Goal: Obtain resource: Download file/media

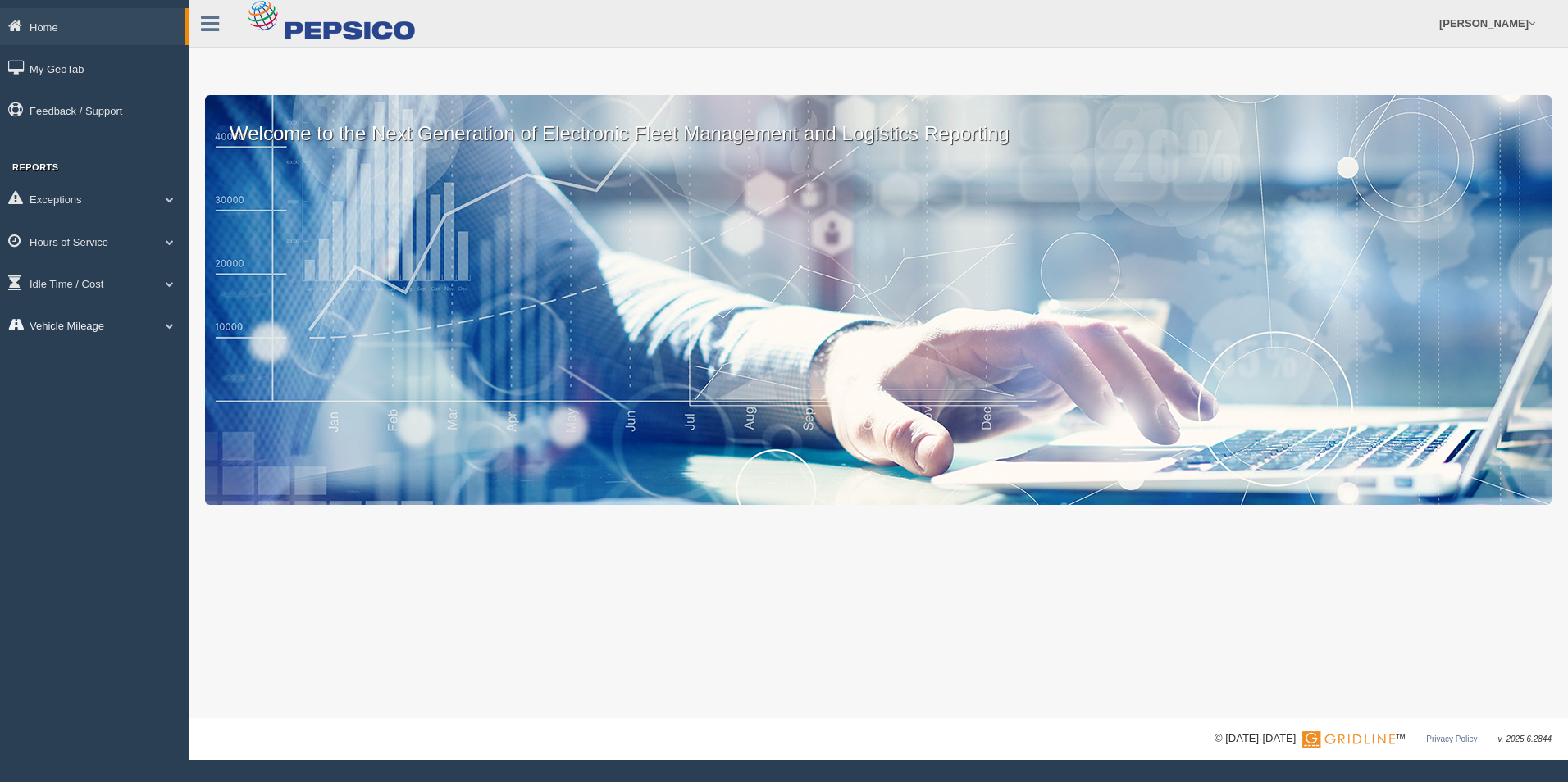
click at [122, 321] on link "Vehicle Mileage" at bounding box center [94, 325] width 189 height 37
click at [150, 365] on link "Vehicle Mileage" at bounding box center [107, 364] width 155 height 30
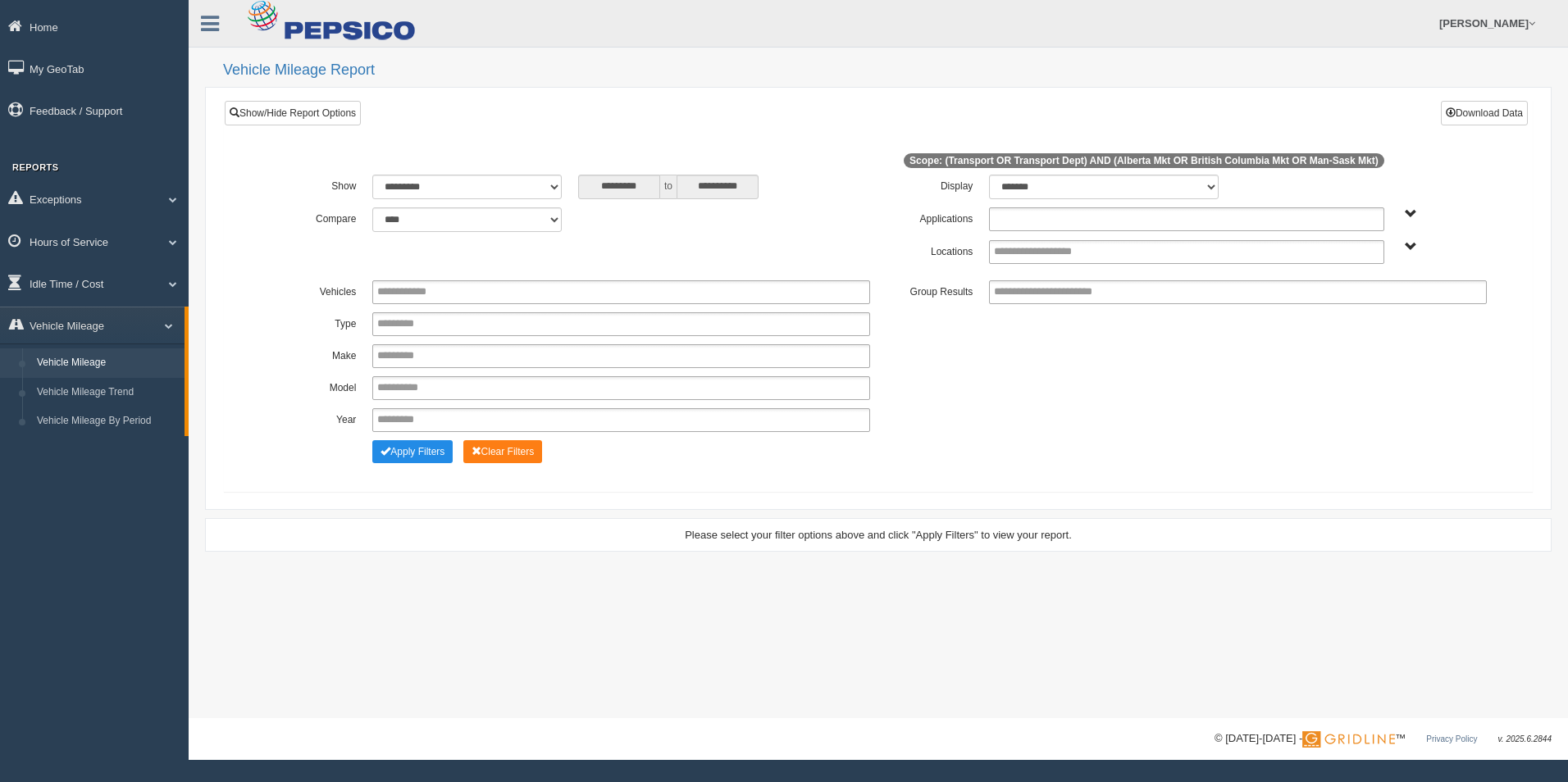
click at [1135, 226] on ul at bounding box center [1186, 219] width 394 height 24
click at [1141, 240] on li "Transport" at bounding box center [1186, 241] width 393 height 20
click at [1139, 252] on ul at bounding box center [1186, 251] width 394 height 24
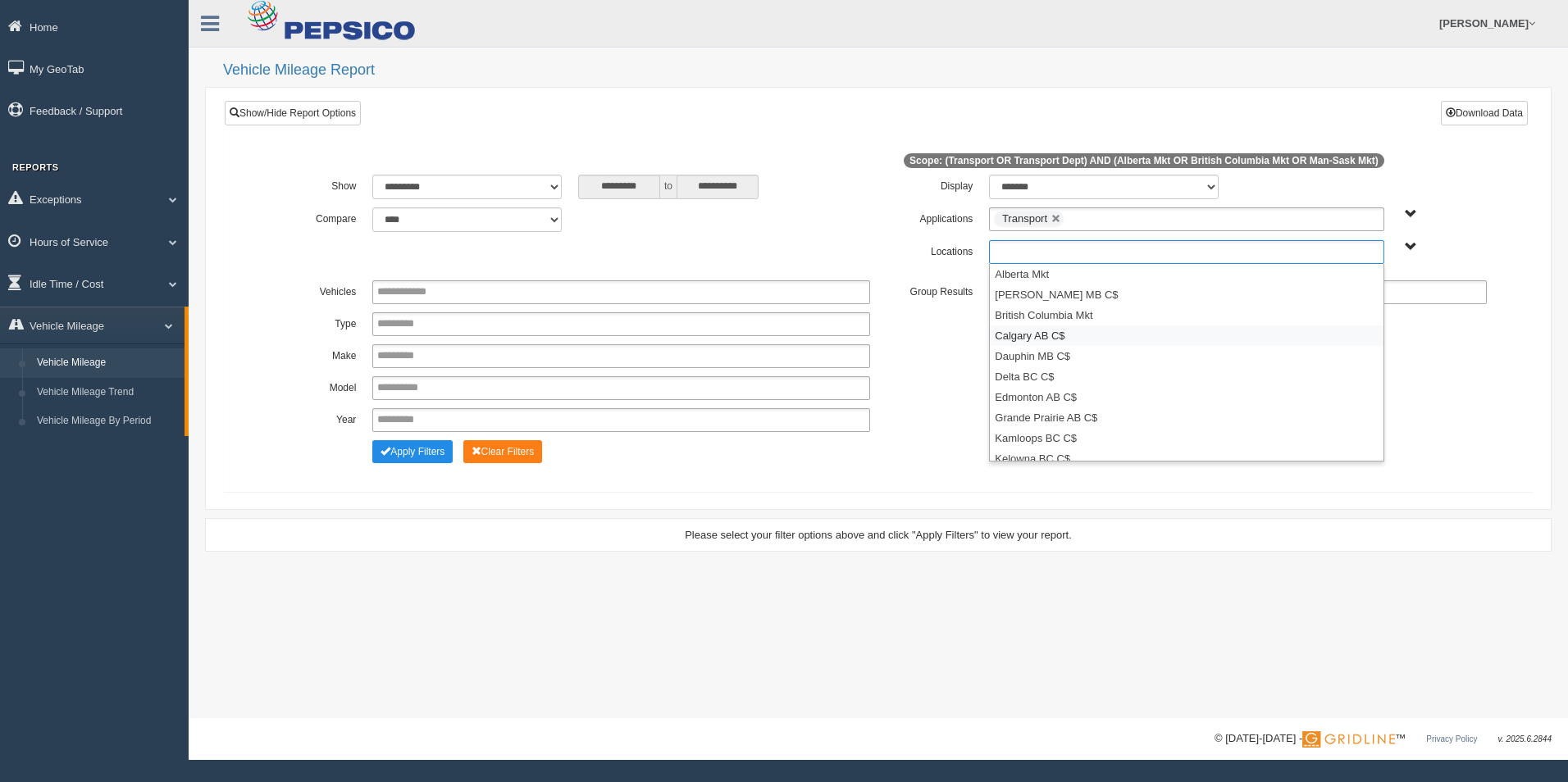
click at [1113, 341] on li "Calgary AB C$" at bounding box center [1186, 336] width 393 height 20
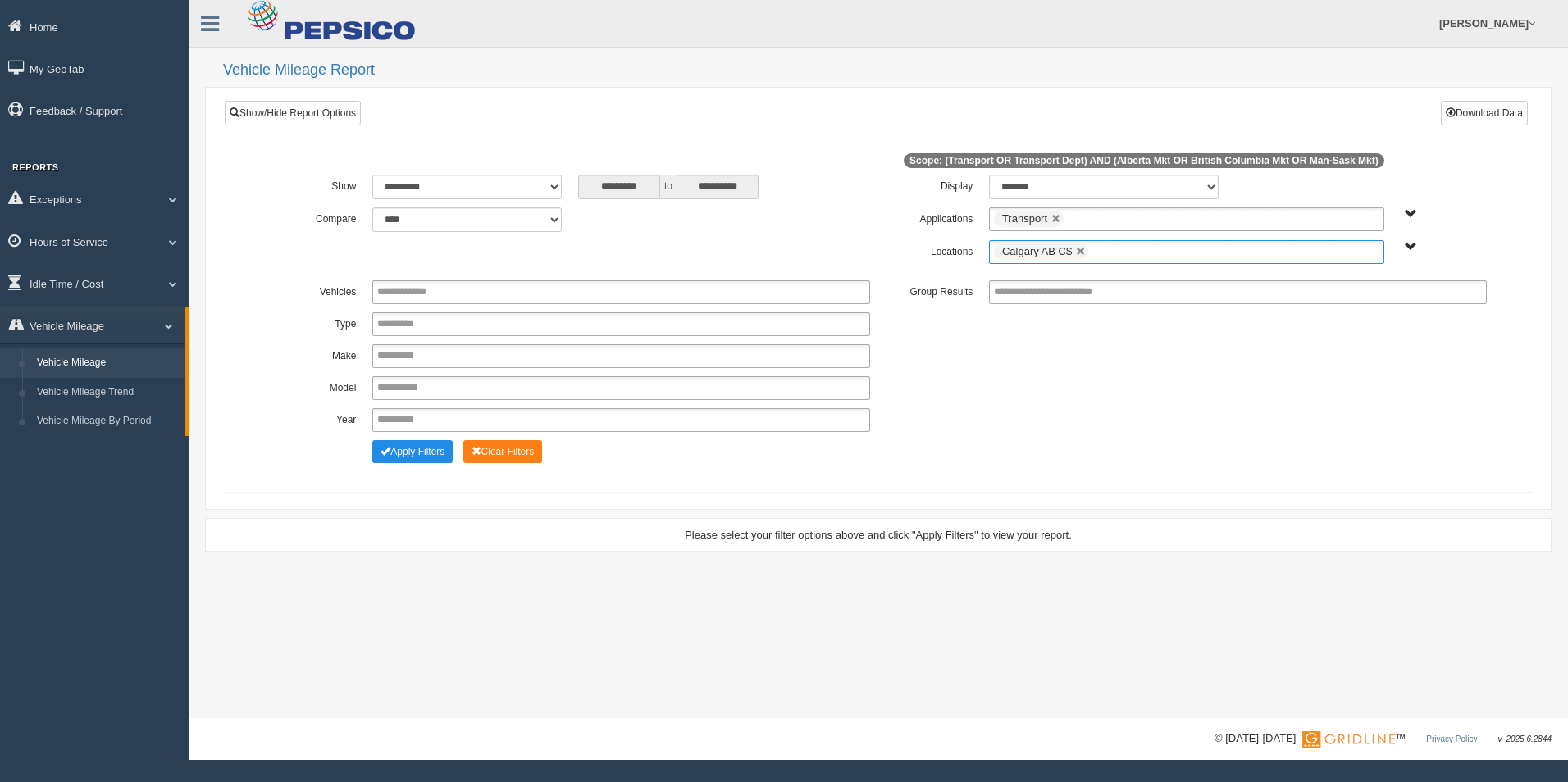
click at [1194, 256] on ul "Calgary AB C$" at bounding box center [1186, 251] width 394 height 24
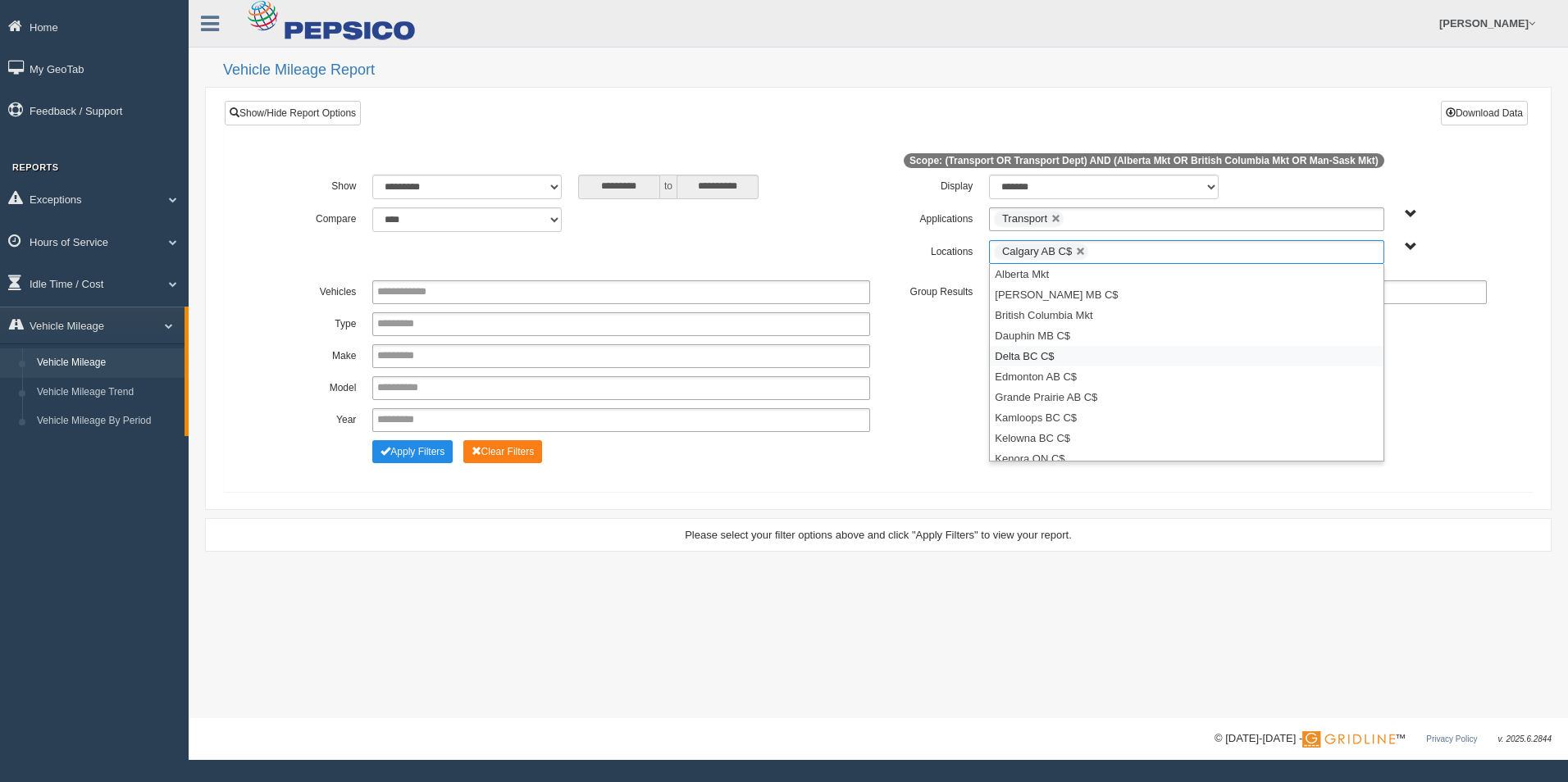
click at [1183, 364] on li "Delta BC C$" at bounding box center [1186, 356] width 393 height 20
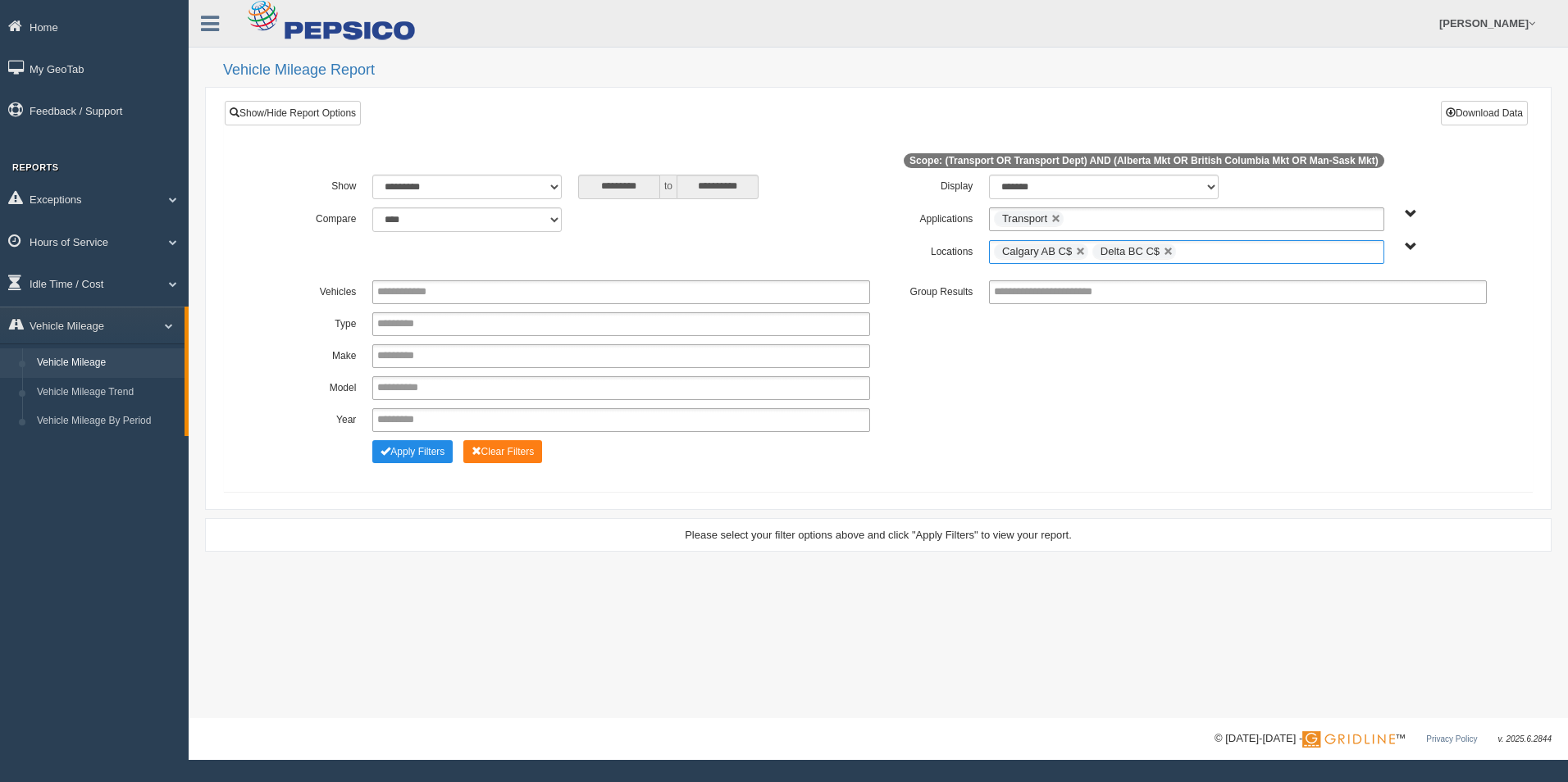
click at [1255, 248] on ul "Calgary AB C$ Delta BC C$" at bounding box center [1186, 251] width 394 height 24
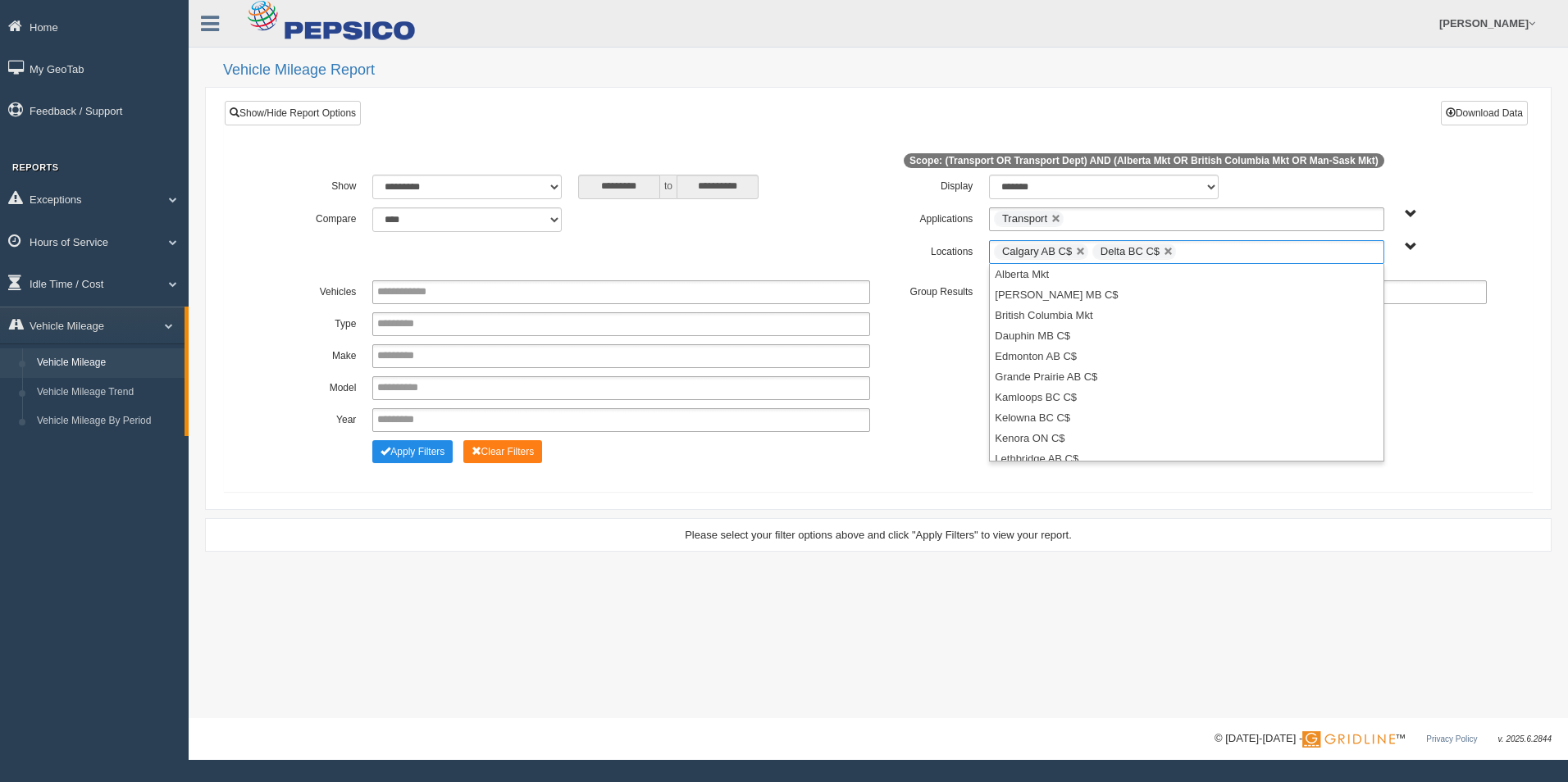
scroll to position [192, 0]
click at [1157, 443] on li "Winnipeg MB C$" at bounding box center [1186, 450] width 393 height 20
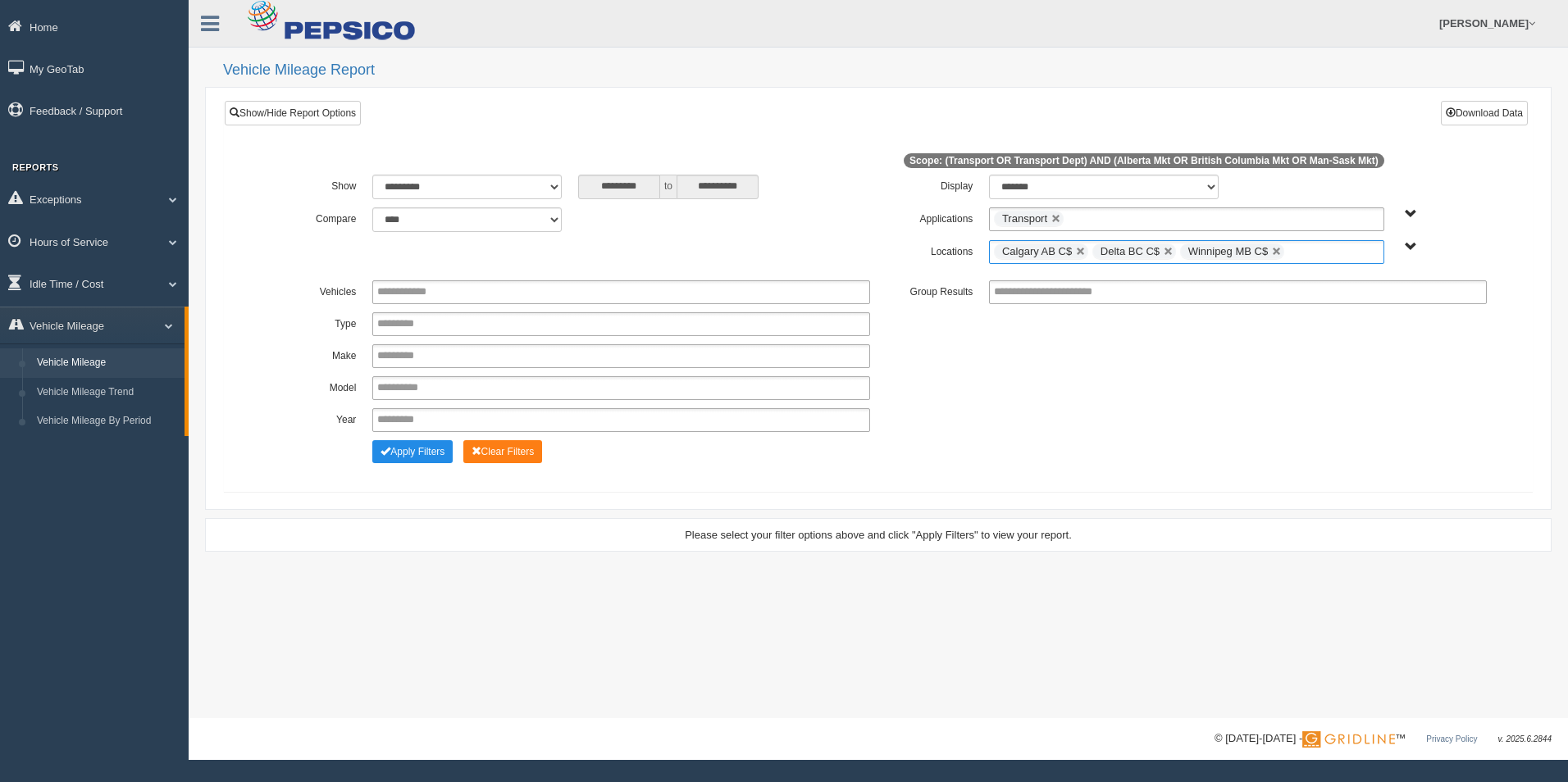
scroll to position [172, 0]
click at [418, 458] on button "Apply Filters" at bounding box center [412, 452] width 80 height 23
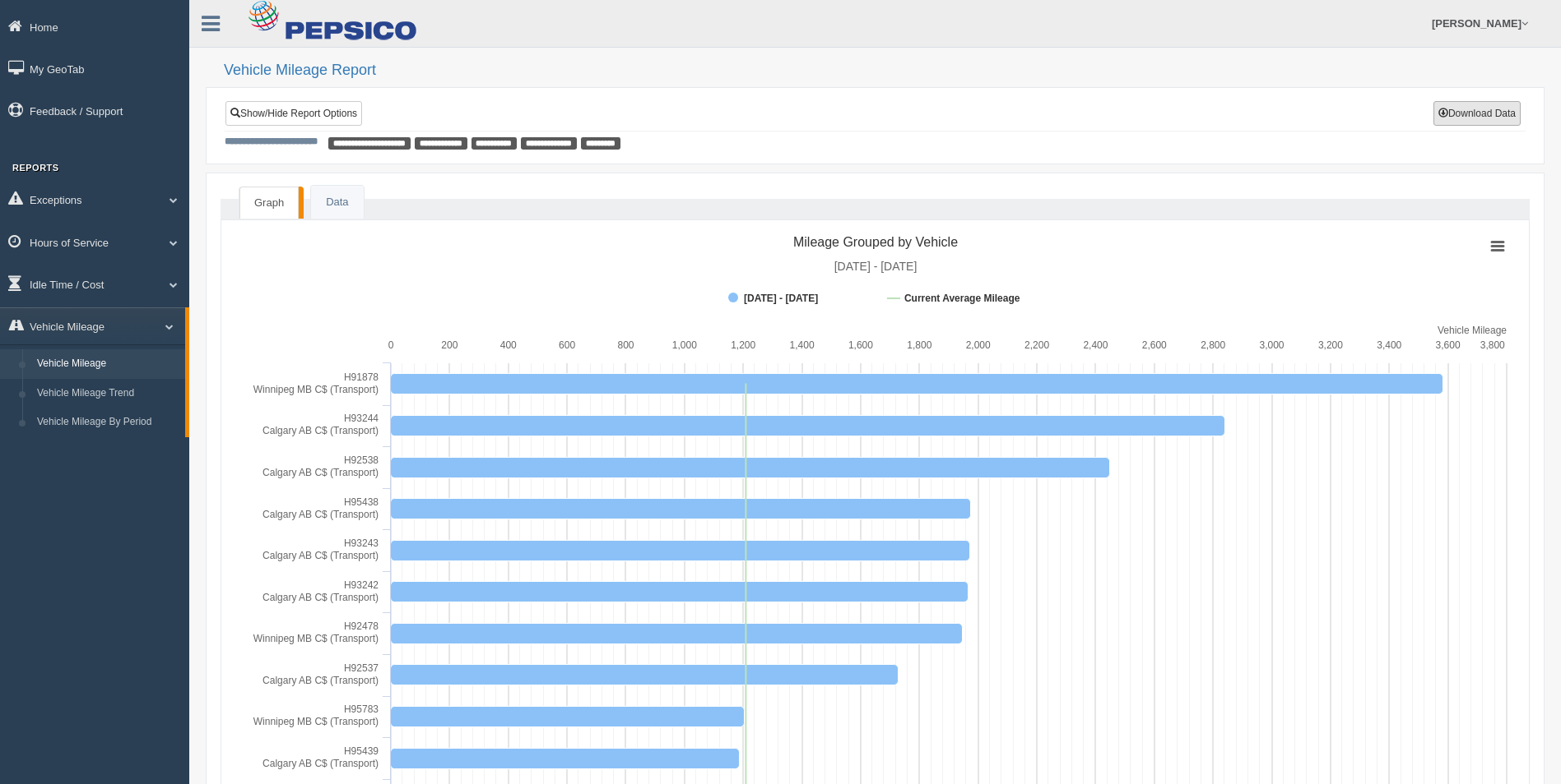
click at [1441, 114] on span at bounding box center [1443, 112] width 10 height 10
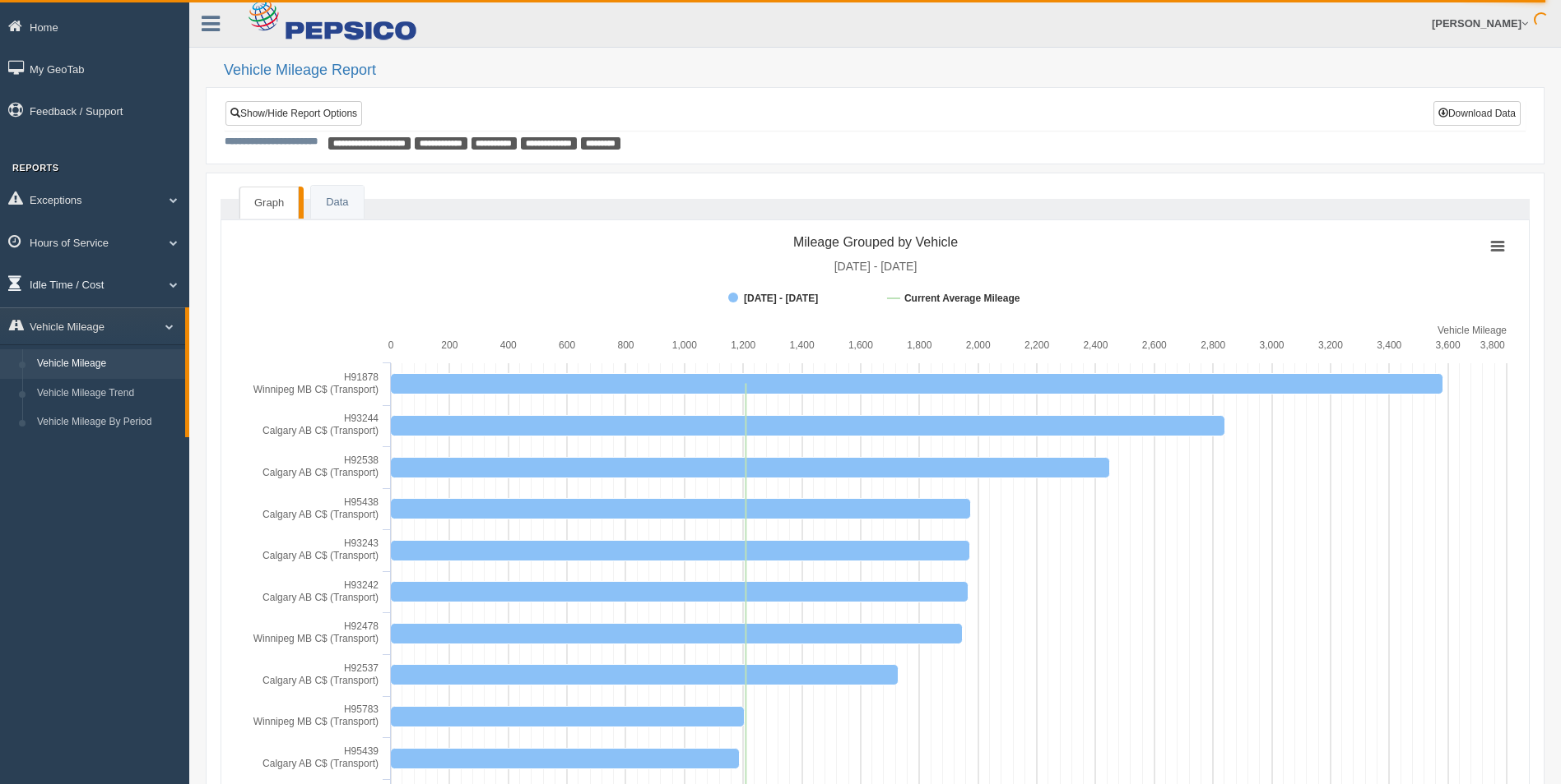
click at [77, 283] on link "Idle Time / Cost" at bounding box center [94, 284] width 190 height 37
click at [102, 385] on link "Idle Duration" at bounding box center [108, 381] width 155 height 30
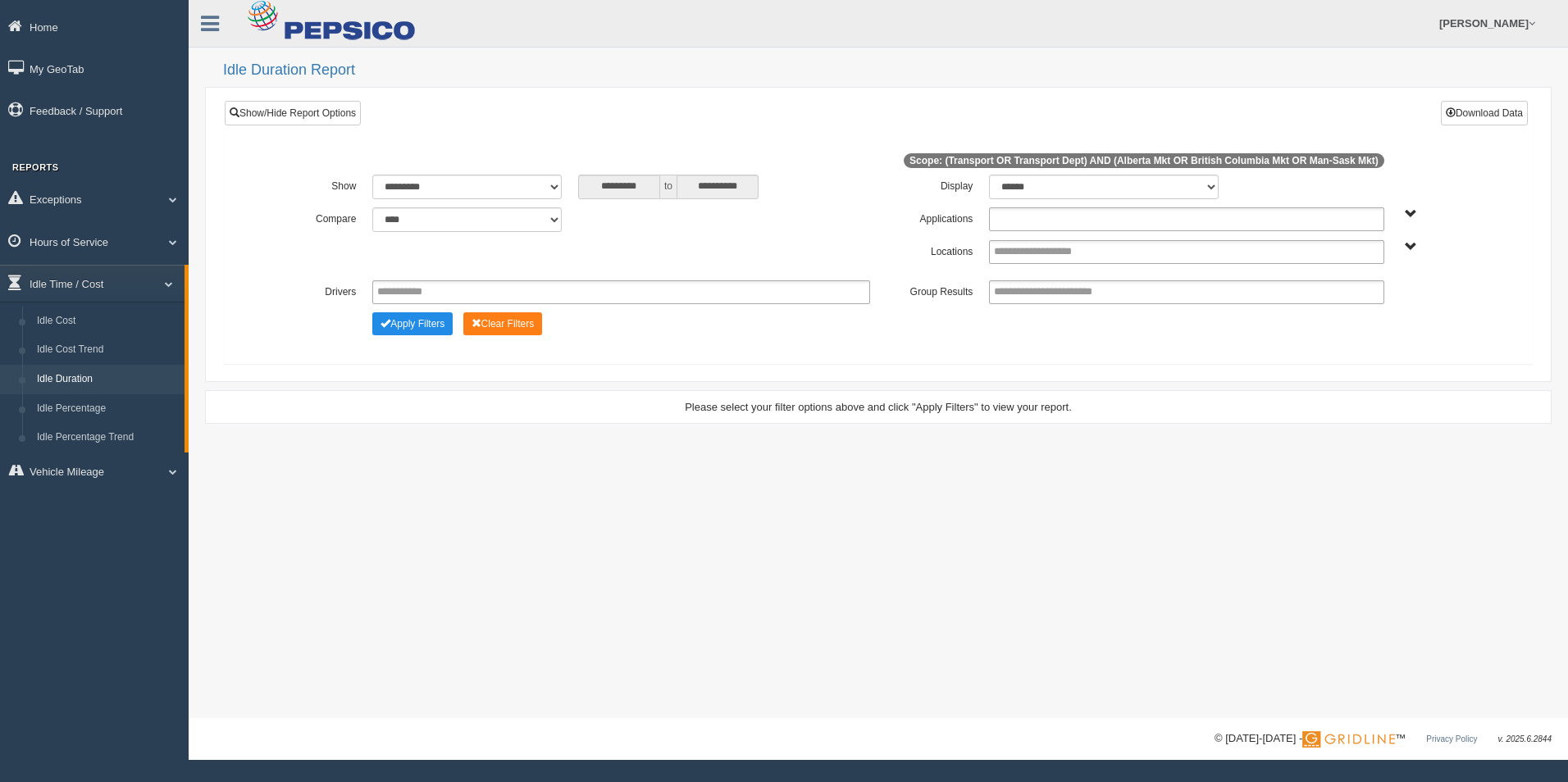
click at [1021, 228] on input "text" at bounding box center [1056, 219] width 125 height 20
click at [1028, 241] on li "Transport" at bounding box center [1186, 241] width 393 height 20
click at [1029, 252] on input "text" at bounding box center [1050, 251] width 113 height 20
click at [1037, 335] on li "Calgary AB C$" at bounding box center [1186, 336] width 393 height 20
click at [1344, 257] on ul "Calgary AB C$" at bounding box center [1186, 251] width 394 height 24
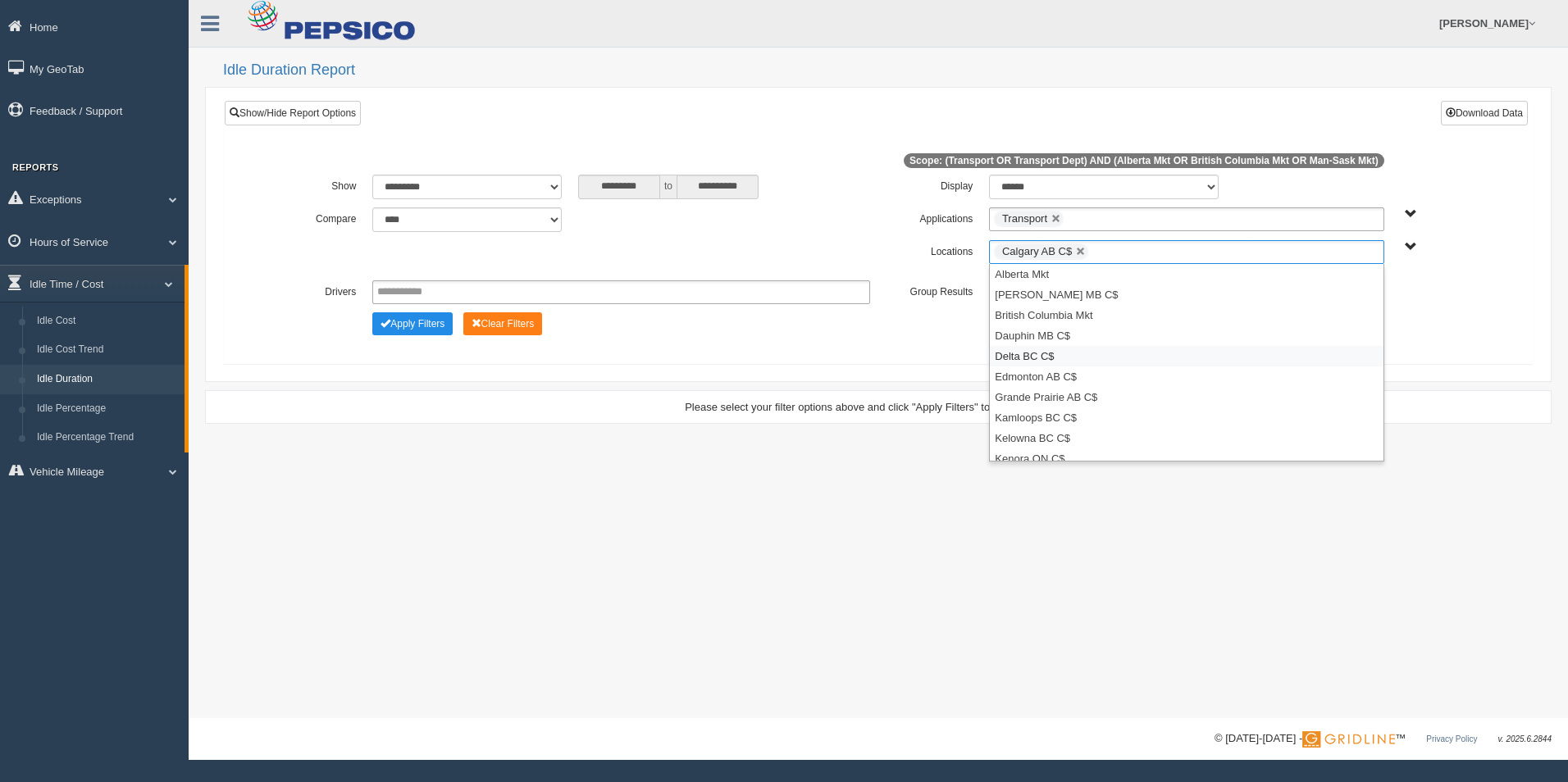
click at [1231, 360] on li "Delta BC C$" at bounding box center [1186, 356] width 393 height 20
click at [1219, 257] on ul "Calgary AB C$ Delta BC C$" at bounding box center [1186, 251] width 394 height 24
click at [1077, 453] on li "Winnipeg MB C$" at bounding box center [1186, 450] width 393 height 20
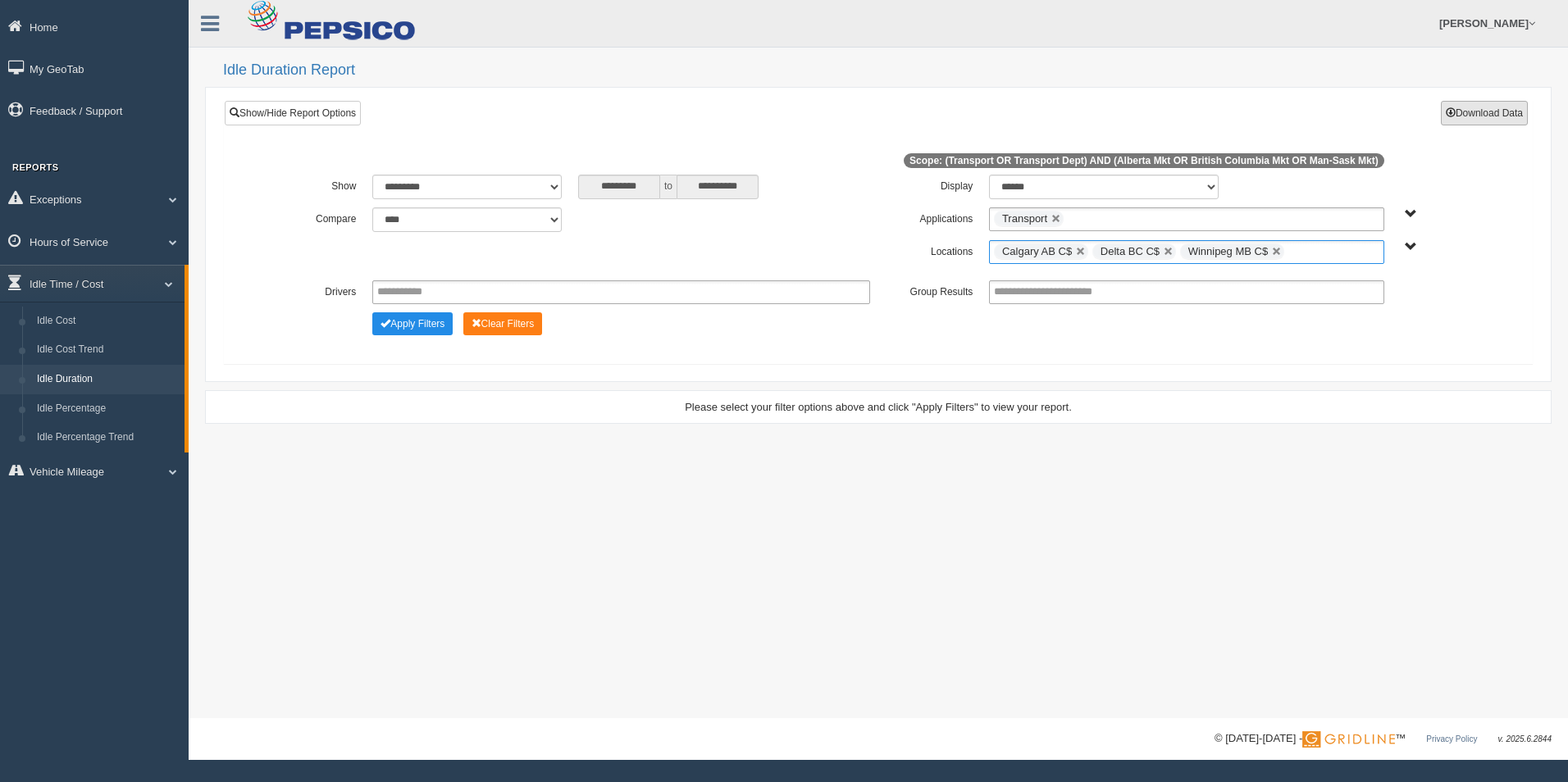
click at [1514, 112] on button "Download Data" at bounding box center [1484, 113] width 87 height 25
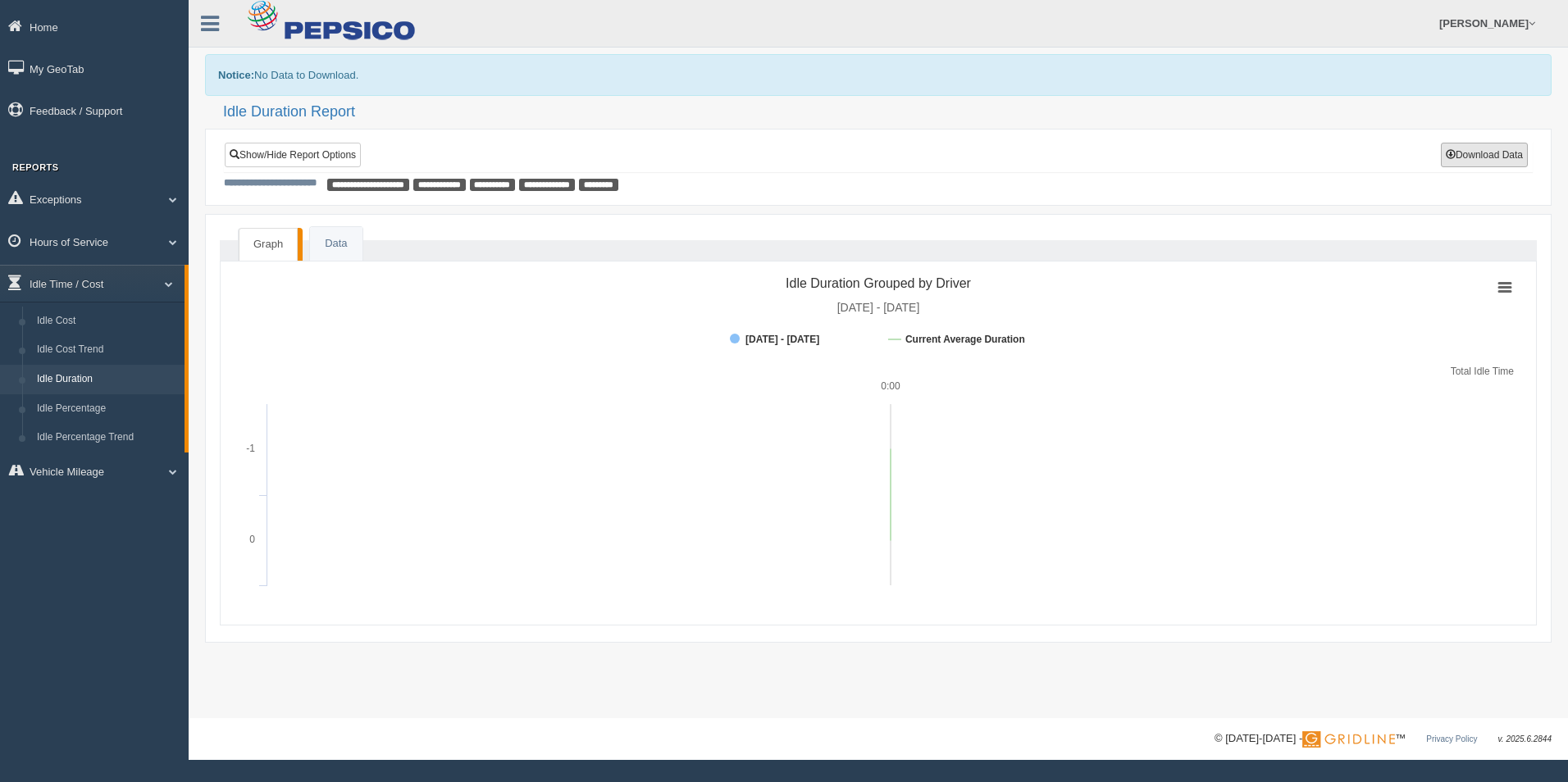
click at [1492, 141] on form "**********" at bounding box center [878, 167] width 1317 height 59
click at [1492, 151] on button "Download Data" at bounding box center [1484, 155] width 87 height 25
click at [303, 160] on link "Show/Hide Report Options" at bounding box center [293, 155] width 136 height 25
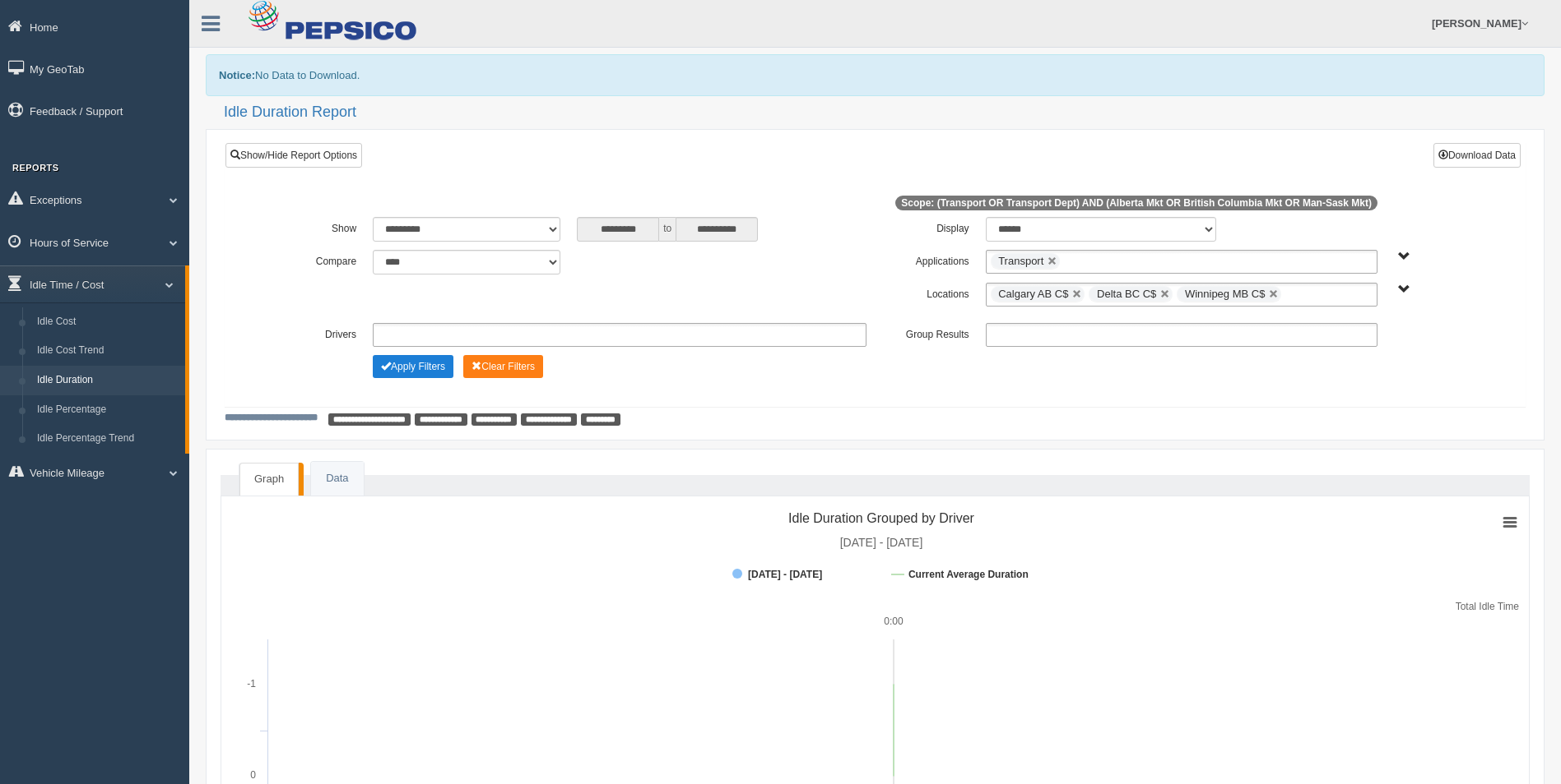
click at [427, 357] on button "Apply Filters" at bounding box center [413, 366] width 80 height 23
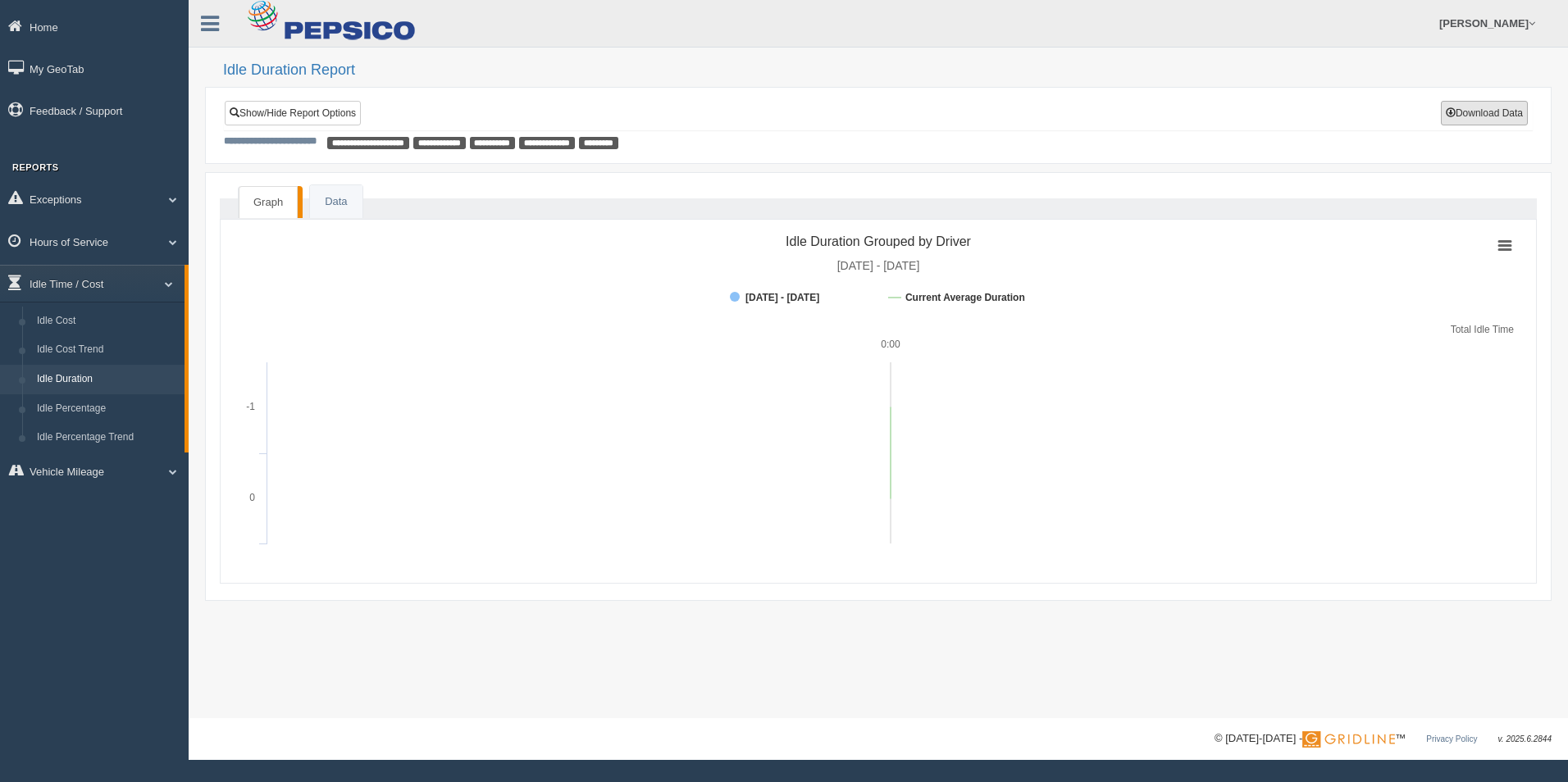
click at [1513, 114] on button "Download Data" at bounding box center [1484, 113] width 87 height 25
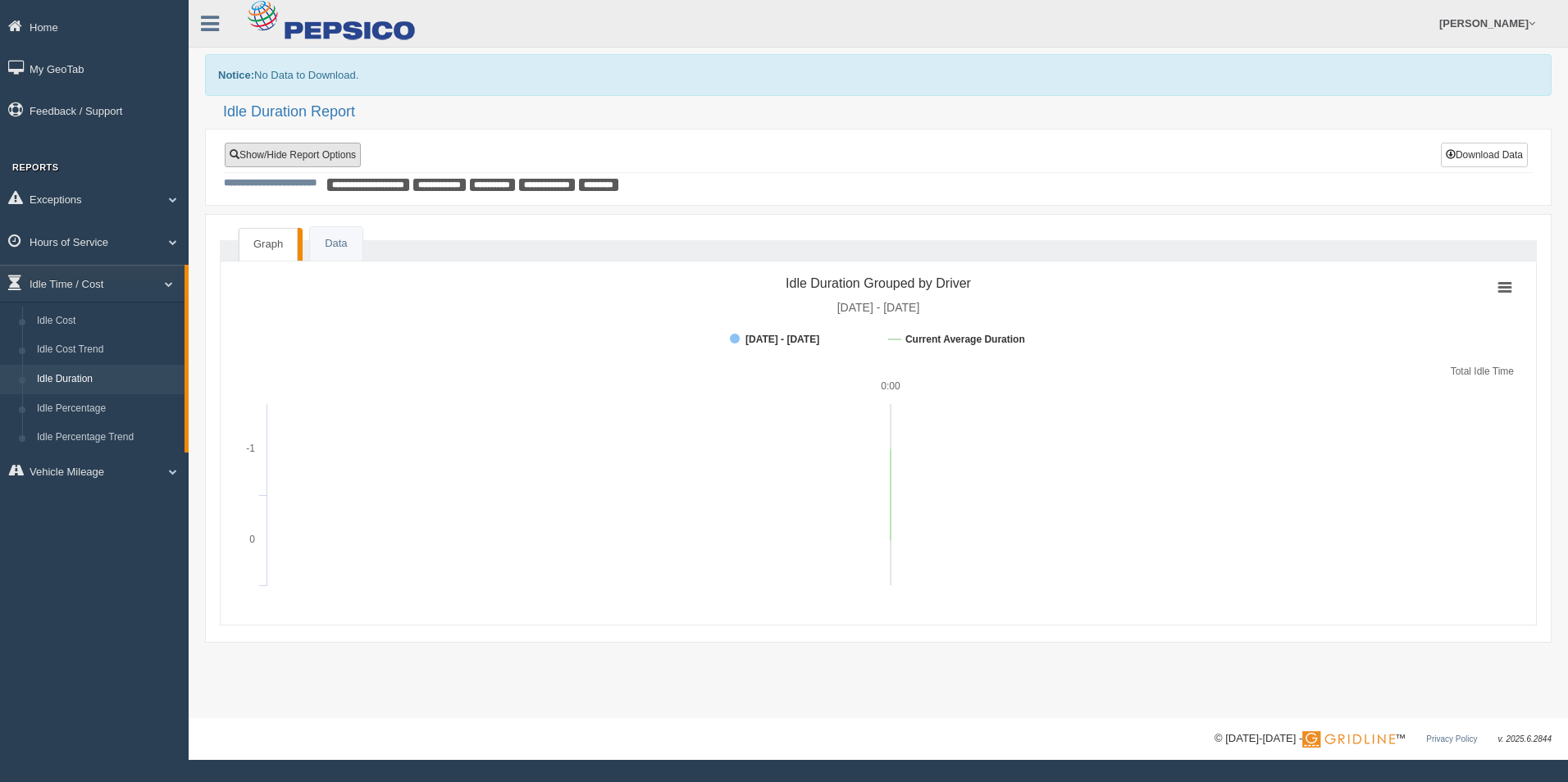
click at [326, 156] on link "Show/Hide Report Options" at bounding box center [293, 155] width 136 height 25
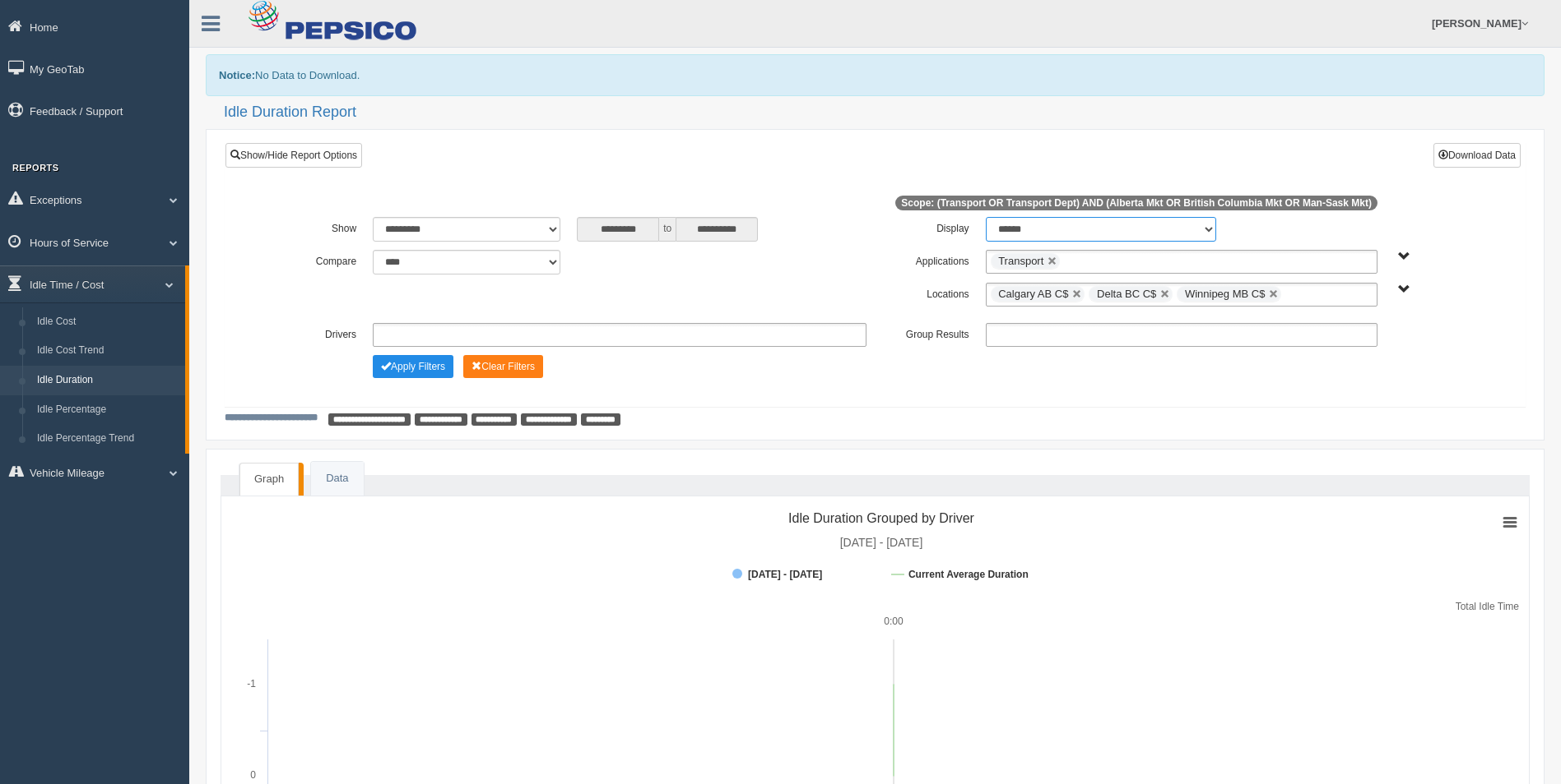
click at [1051, 228] on select "******* ******" at bounding box center [1100, 229] width 230 height 25
select select "**"
click at [985, 217] on select "******* ******" at bounding box center [1100, 229] width 230 height 25
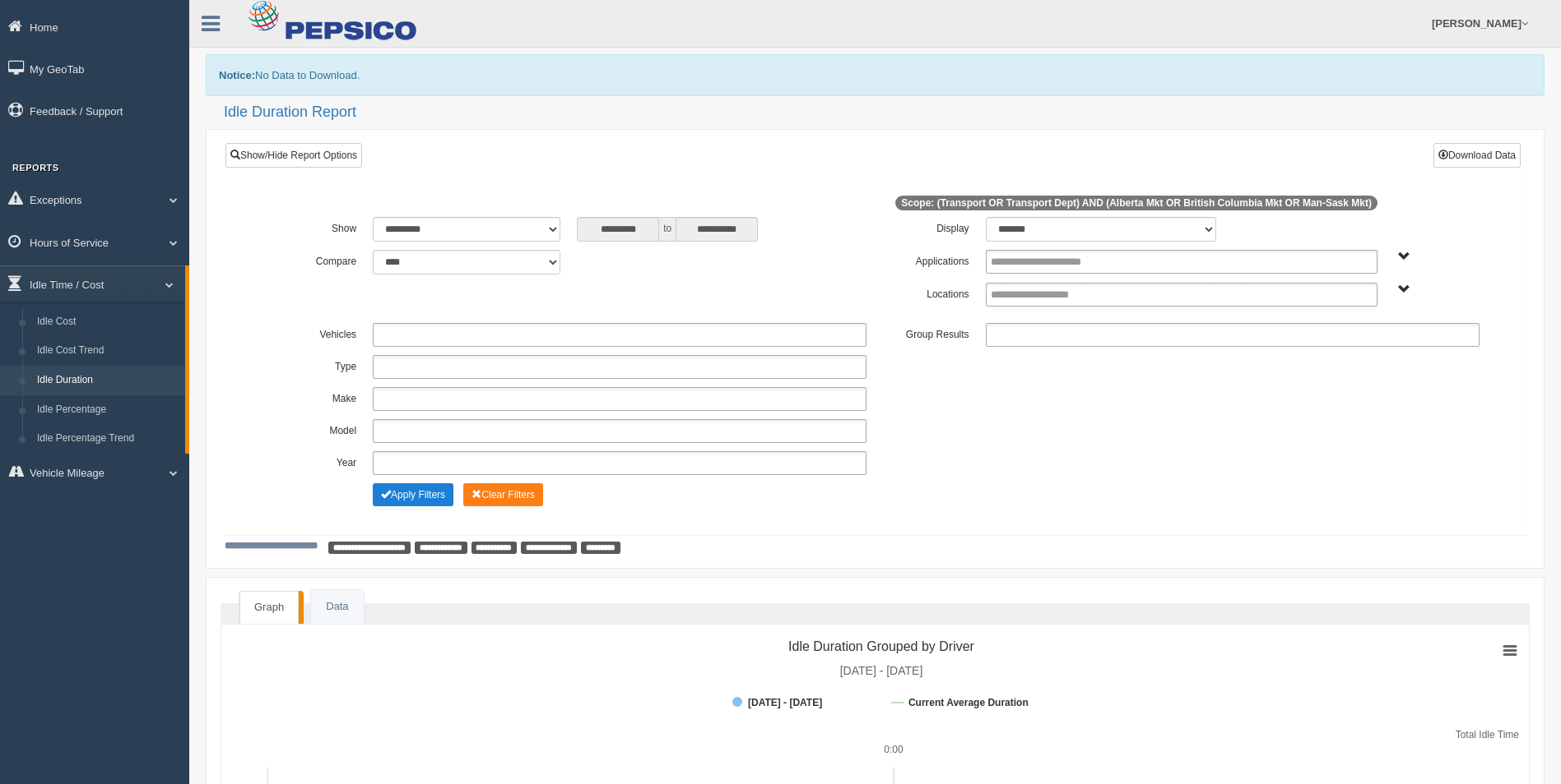
click at [390, 498] on span "Change Filter Options" at bounding box center [385, 493] width 10 height 10
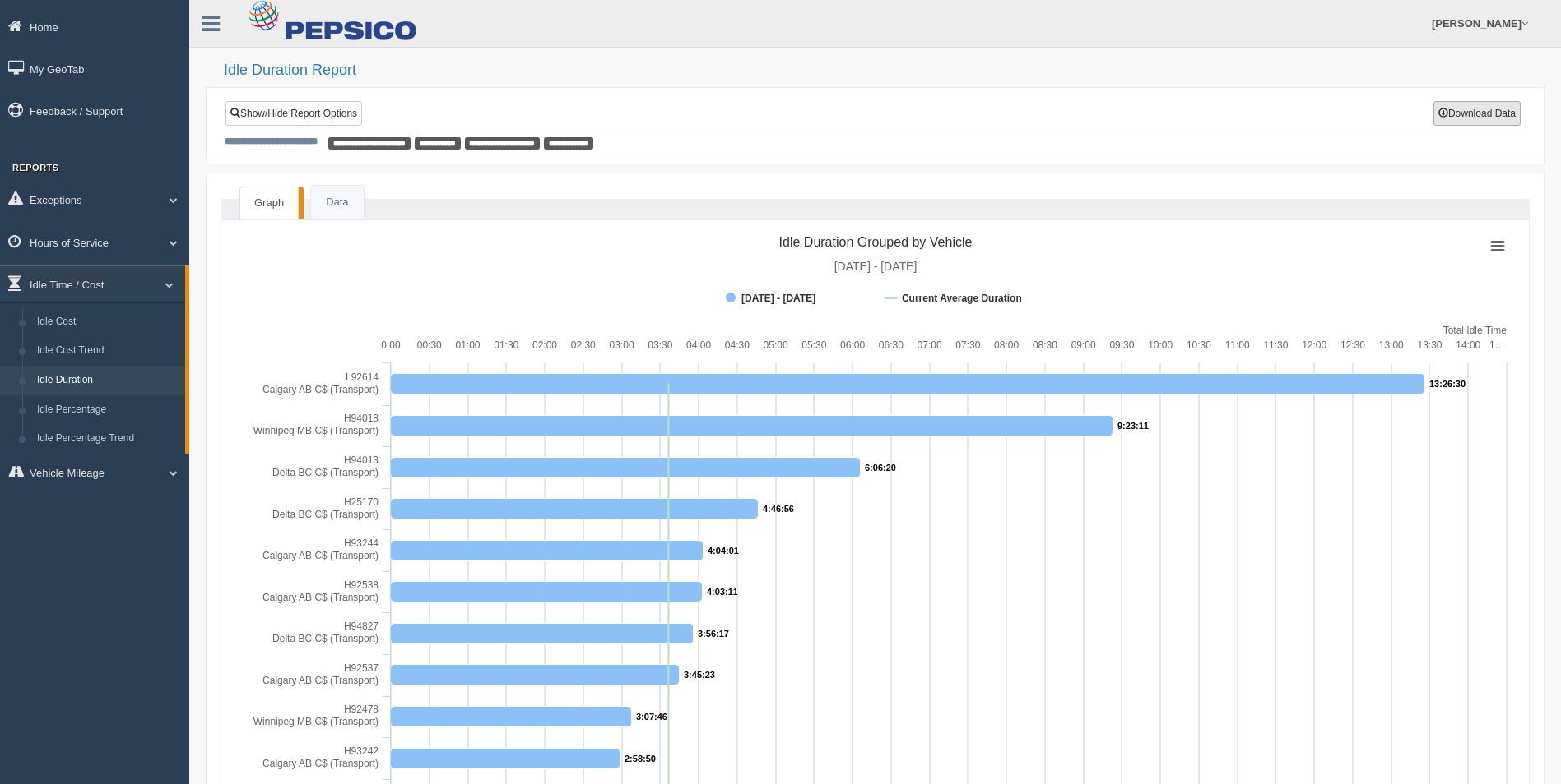
click at [1483, 111] on button "Download Data" at bounding box center [1476, 114] width 87 height 25
